Goal: Information Seeking & Learning: Learn about a topic

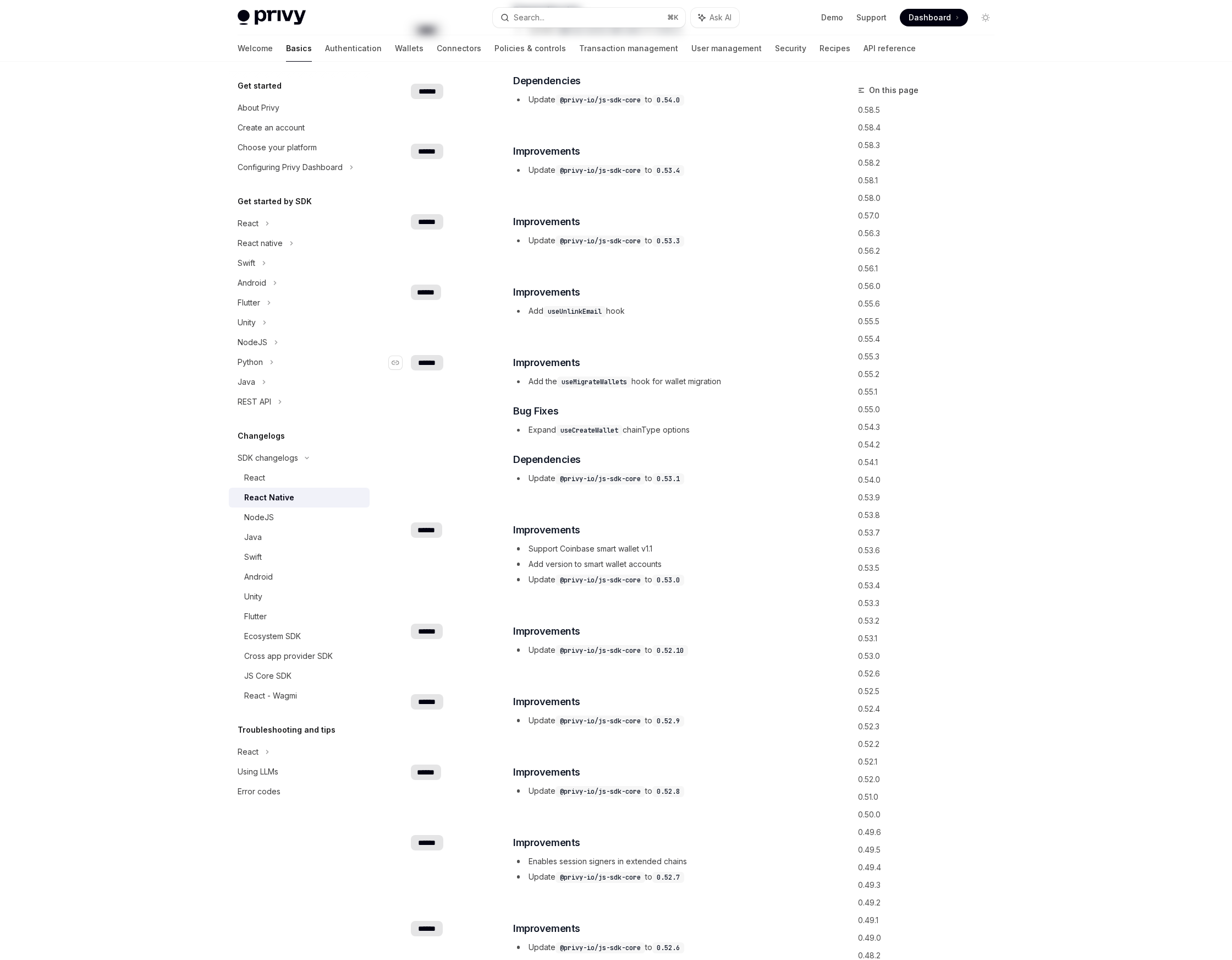
scroll to position [416, 0]
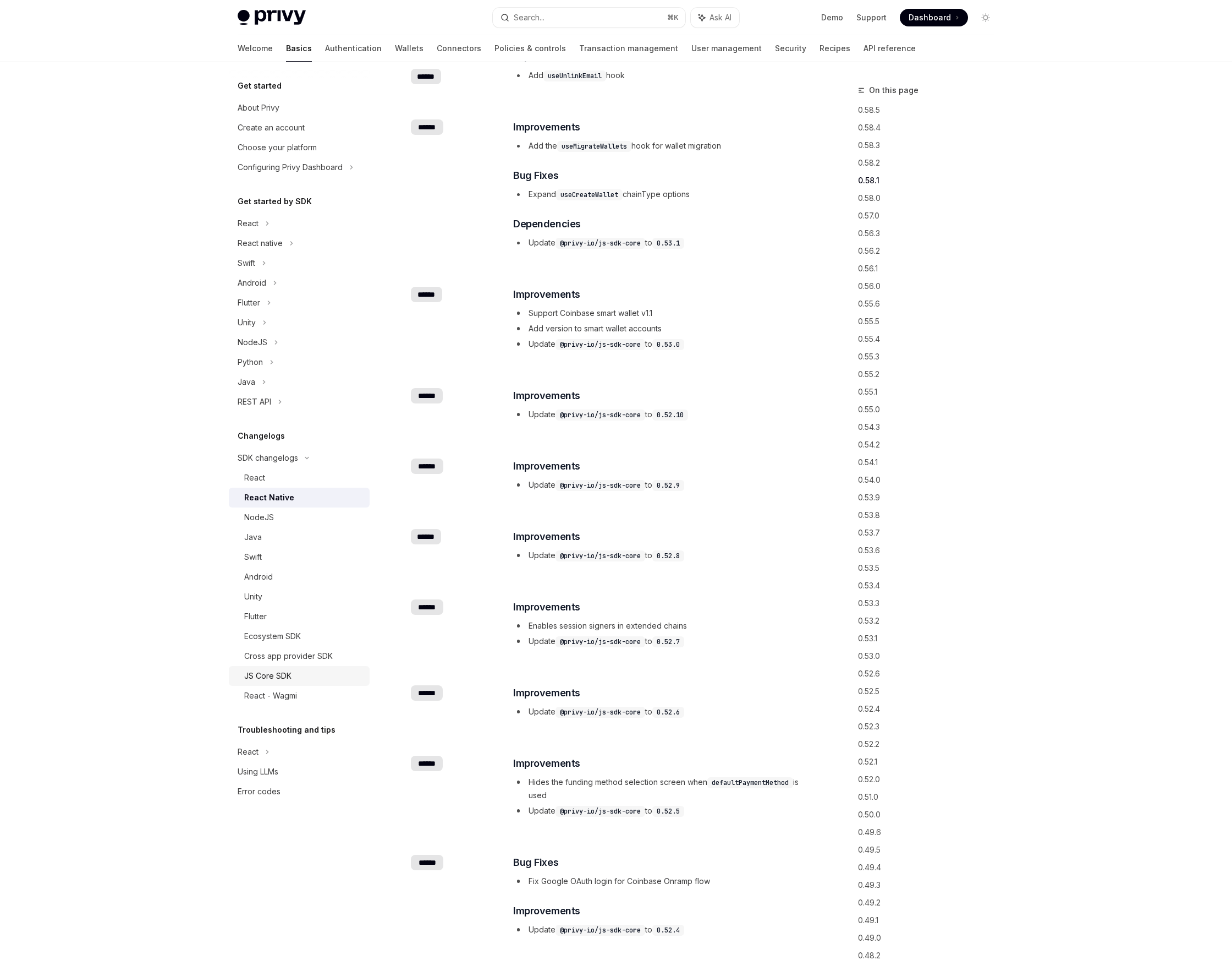
click at [279, 677] on div "JS Core SDK" at bounding box center [268, 676] width 47 height 13
type textarea "*"
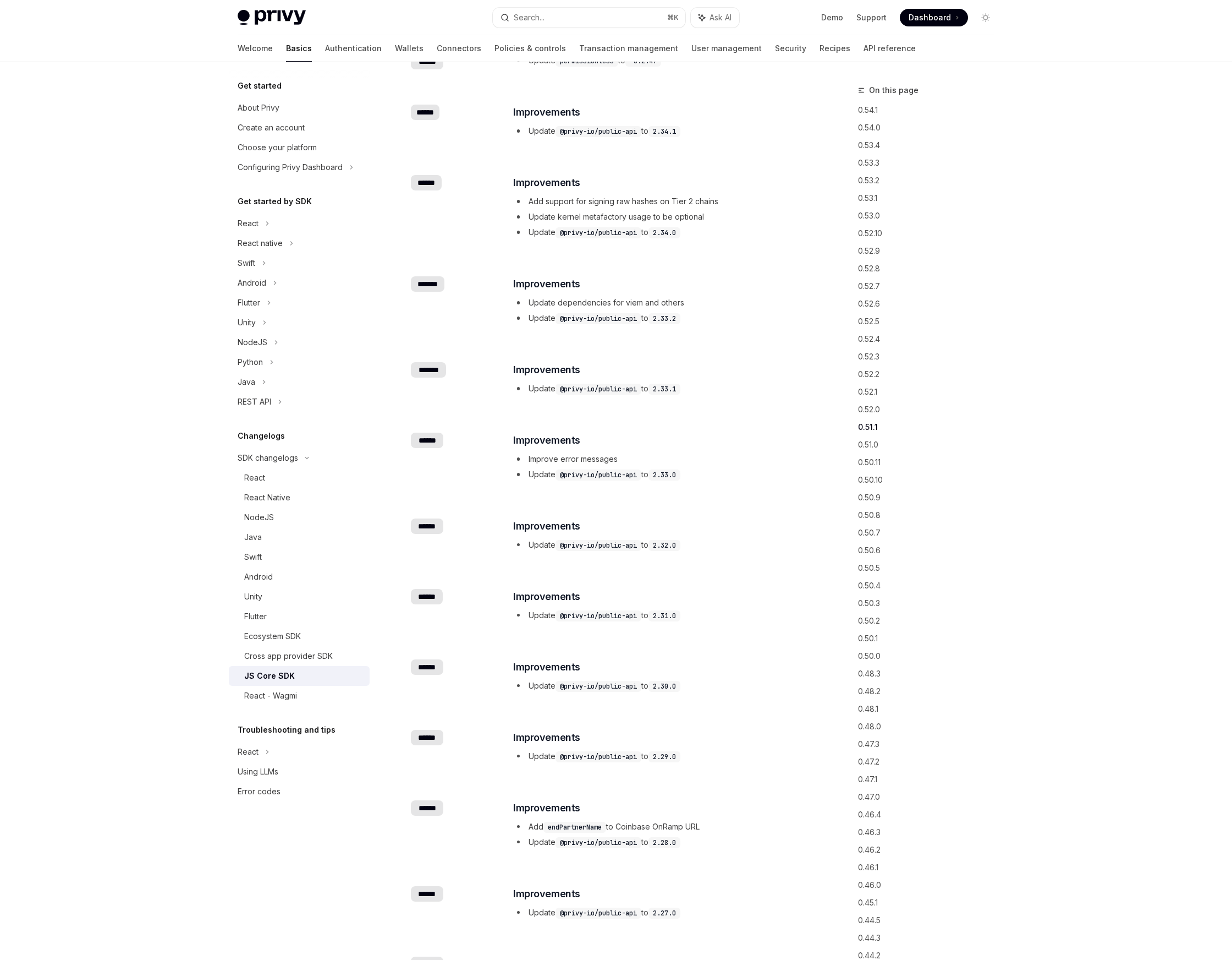
scroll to position [1685, 0]
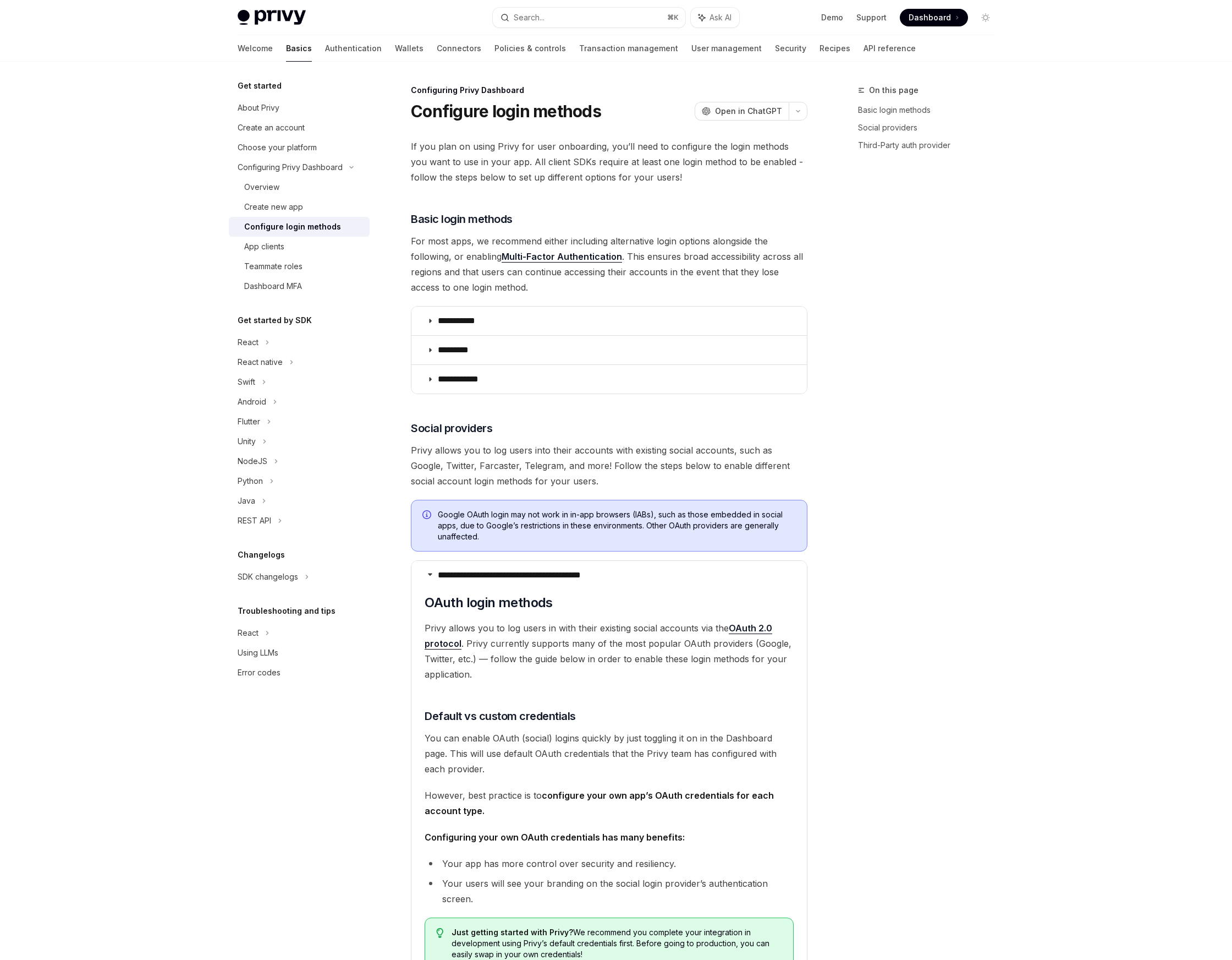
scroll to position [429, 0]
